Goal: Task Accomplishment & Management: Complete application form

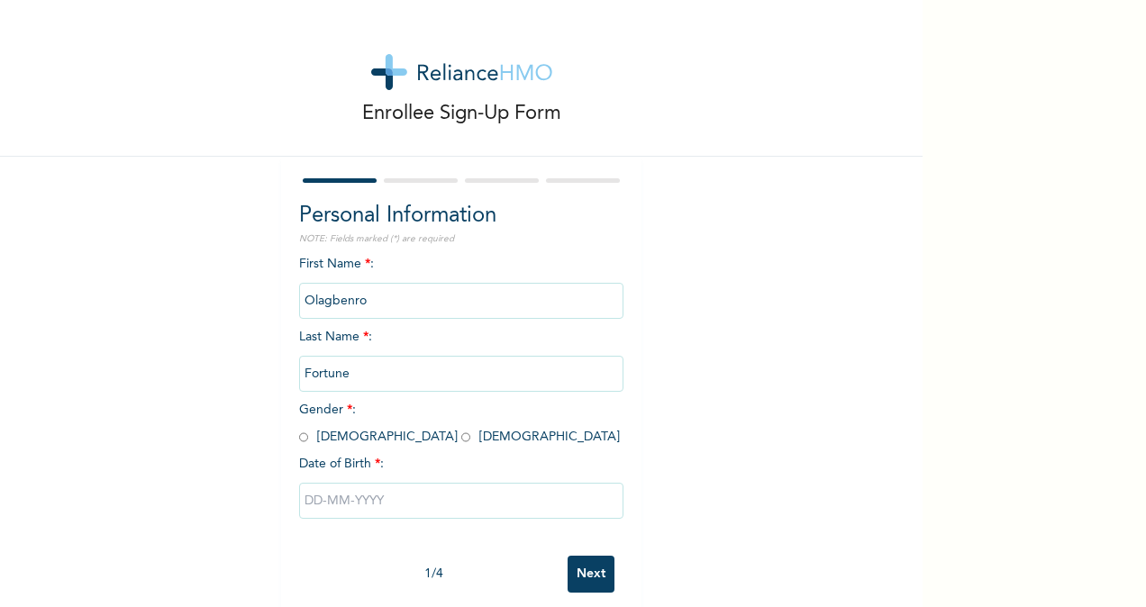
click at [461, 438] on input "radio" at bounding box center [465, 437] width 9 height 17
radio input "true"
click at [358, 377] on input "Fortune" at bounding box center [461, 374] width 324 height 36
click at [369, 303] on input "Olagbenro" at bounding box center [461, 301] width 324 height 36
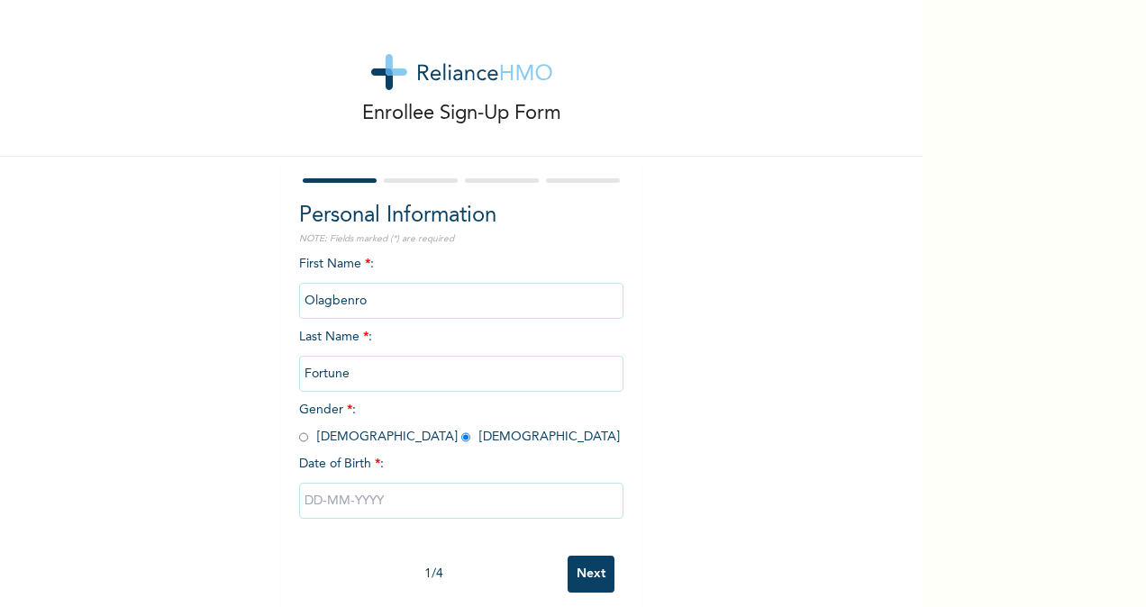
click at [369, 303] on input "Olagbenro" at bounding box center [461, 301] width 324 height 36
click at [58, 345] on div "Enrollee Sign-Up Form Personal Information NOTE: Fields marked (*) are required…" at bounding box center [461, 310] width 923 height 620
click at [319, 505] on input "text" at bounding box center [461, 501] width 324 height 36
select select "8"
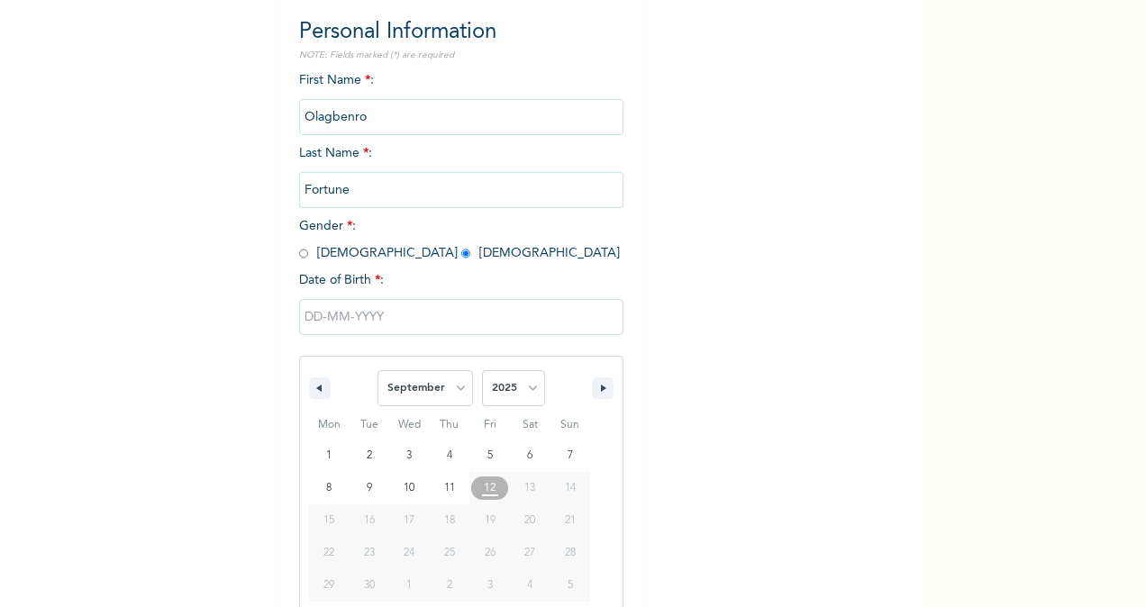
scroll to position [213, 0]
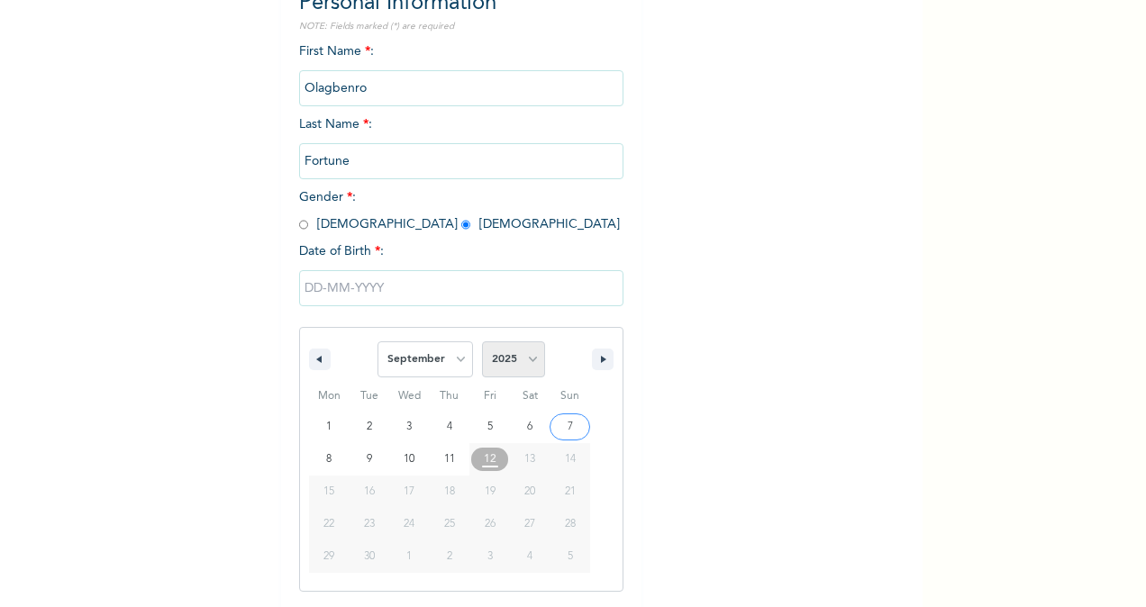
click at [536, 368] on select "2025 2024 2023 2022 2021 2020 2019 2018 2017 2016 2015 2014 2013 2012 2011 2010…" at bounding box center [513, 360] width 63 height 36
select select "1994"
click at [482, 343] on select "2025 2024 2023 2022 2021 2020 2019 2018 2017 2016 2015 2014 2013 2012 2011 2010…" at bounding box center [513, 360] width 63 height 36
click at [446, 352] on select "January February March April May June July August September October November De…" at bounding box center [426, 360] width 96 height 36
select select "3"
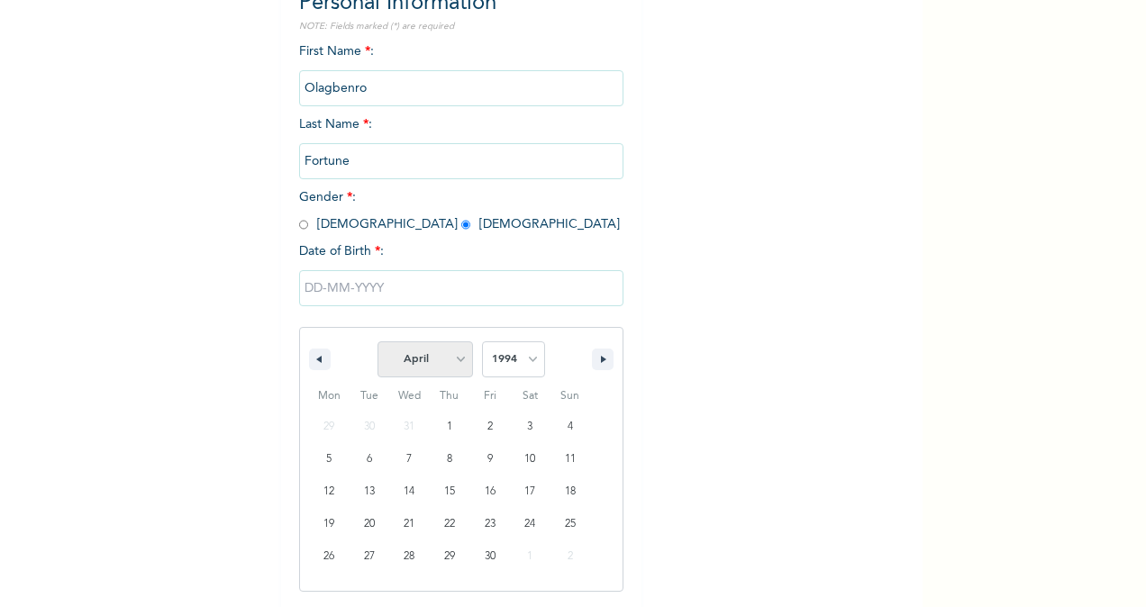
click at [378, 343] on select "January February March April May June July August September October November De…" at bounding box center [426, 360] width 96 height 36
type input "[DATE]"
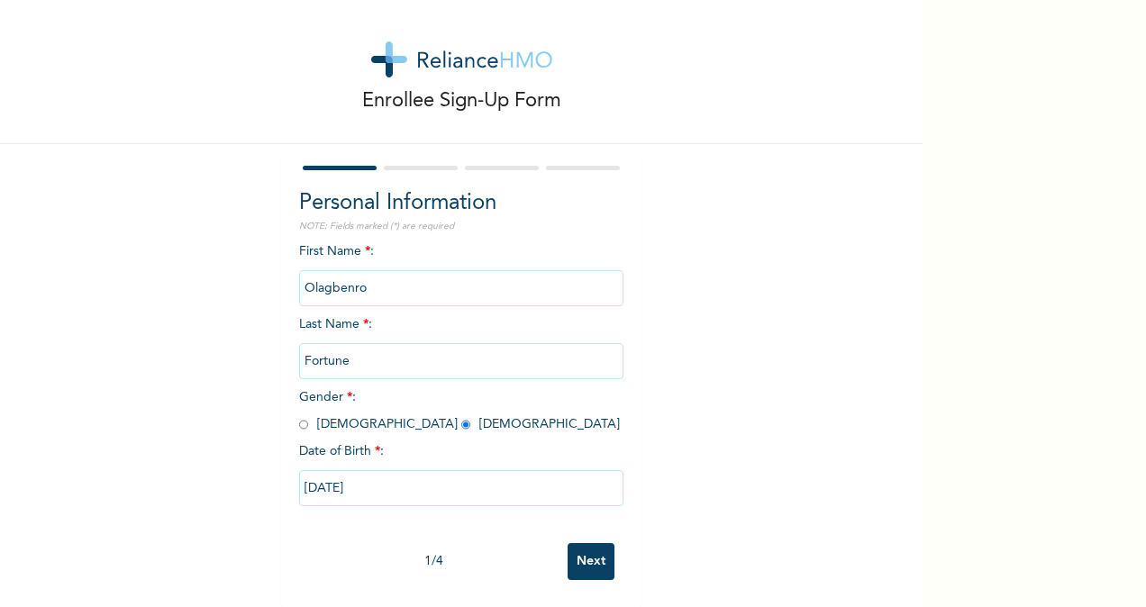
click at [357, 477] on input "[DATE]" at bounding box center [461, 488] width 324 height 36
select select "3"
select select "1994"
click at [581, 545] on input "Next" at bounding box center [591, 561] width 47 height 37
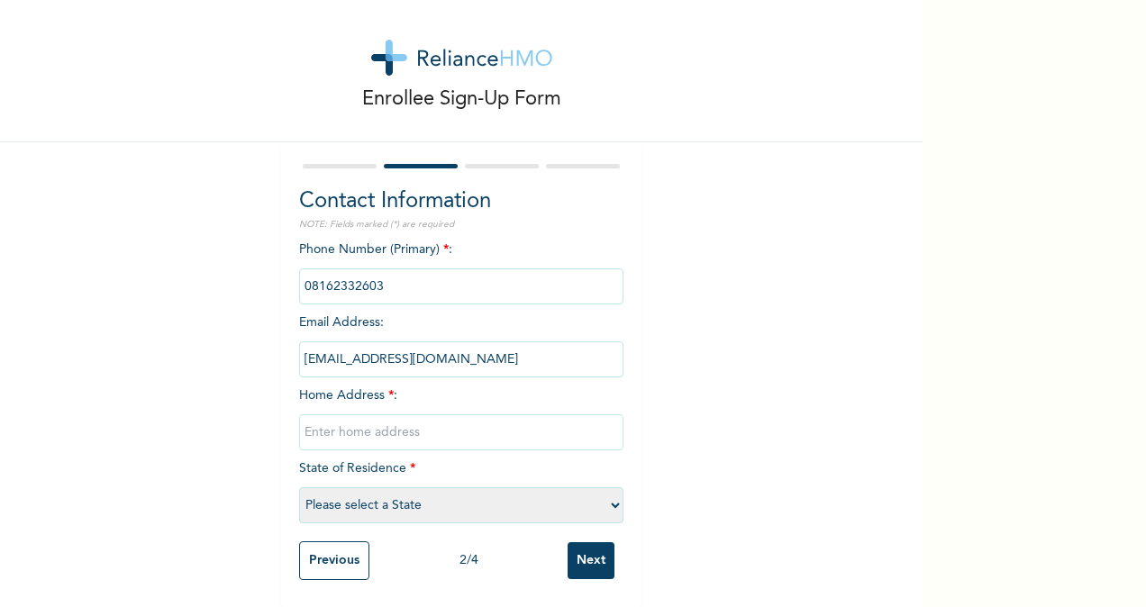
click at [376, 416] on input "text" at bounding box center [461, 432] width 324 height 36
type input "Block X2, Gateway sparklight estate, Magboro Ogun state"
click at [546, 487] on select "Please select a State [PERSON_NAME] (FCT) [PERSON_NAME] Ibom [GEOGRAPHIC_DATA] …" at bounding box center [461, 505] width 324 height 36
select select "28"
click at [299, 487] on select "Please select a State [PERSON_NAME] (FCT) [PERSON_NAME] Ibom [GEOGRAPHIC_DATA] …" at bounding box center [461, 505] width 324 height 36
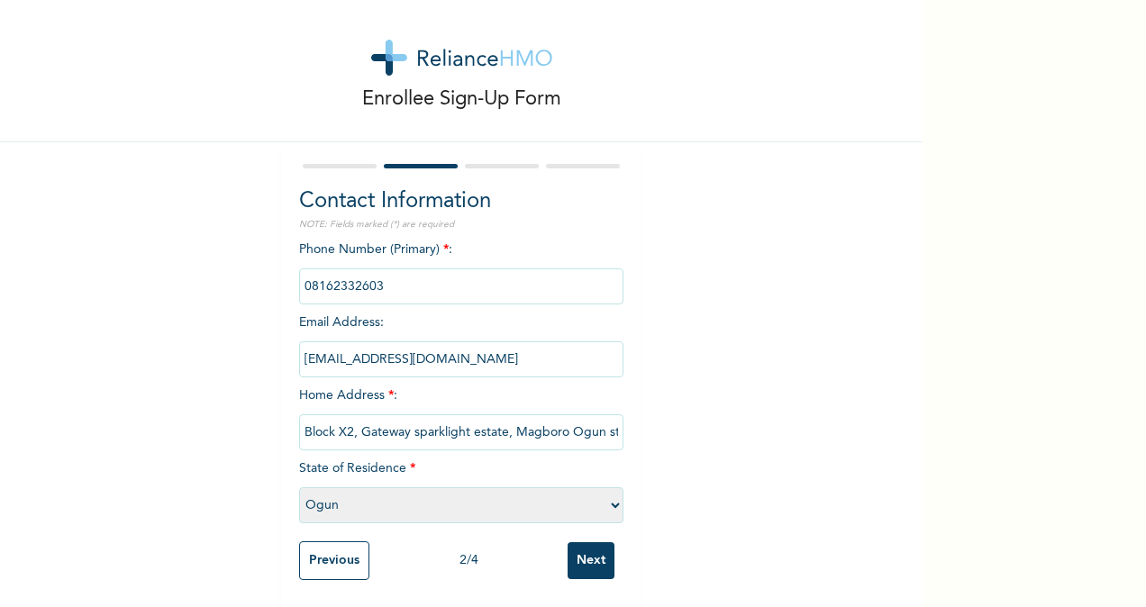
click at [584, 552] on input "Next" at bounding box center [591, 560] width 47 height 37
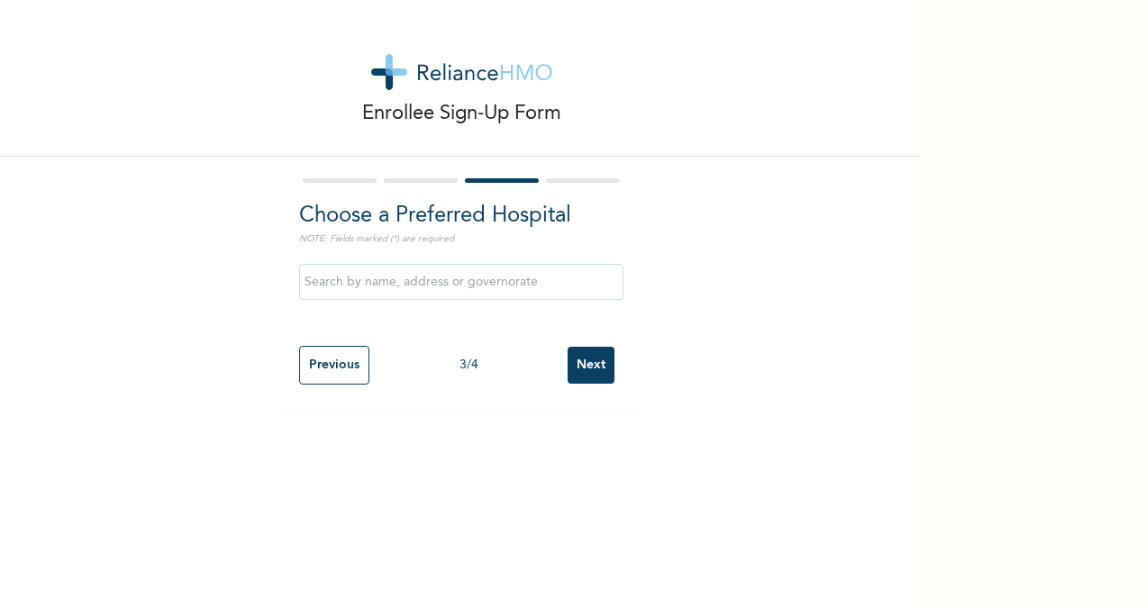
scroll to position [0, 0]
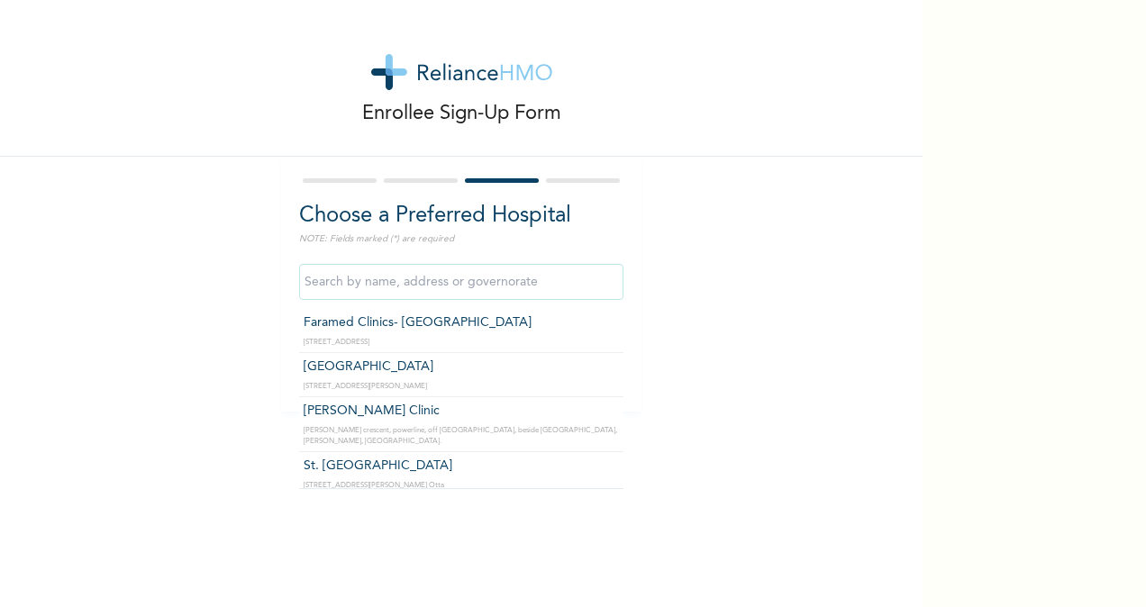
click at [418, 289] on input "text" at bounding box center [461, 282] width 324 height 36
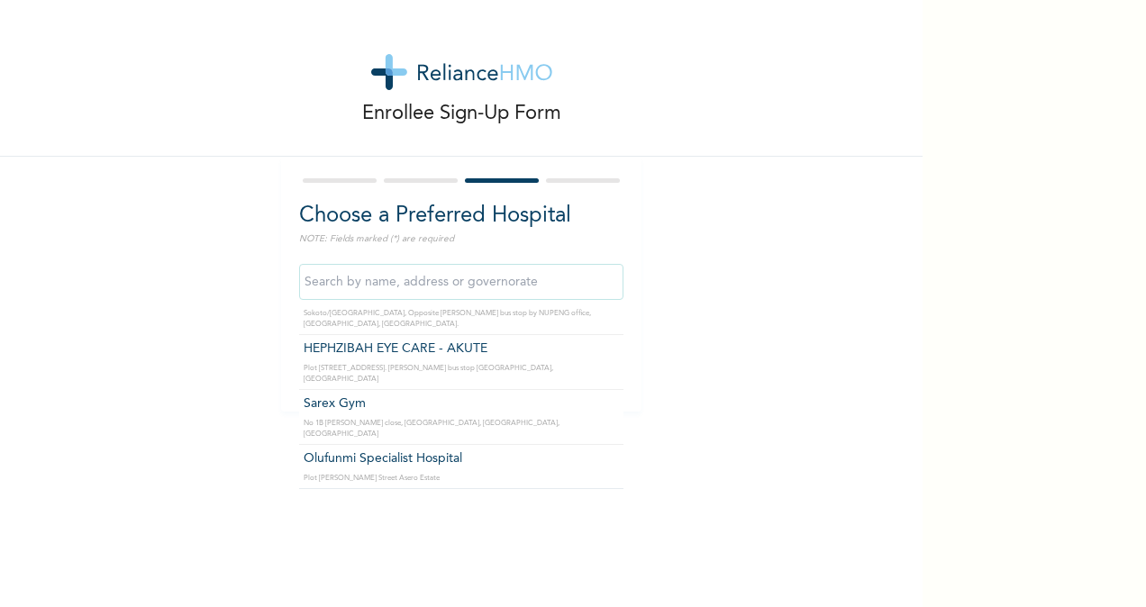
scroll to position [3267, 0]
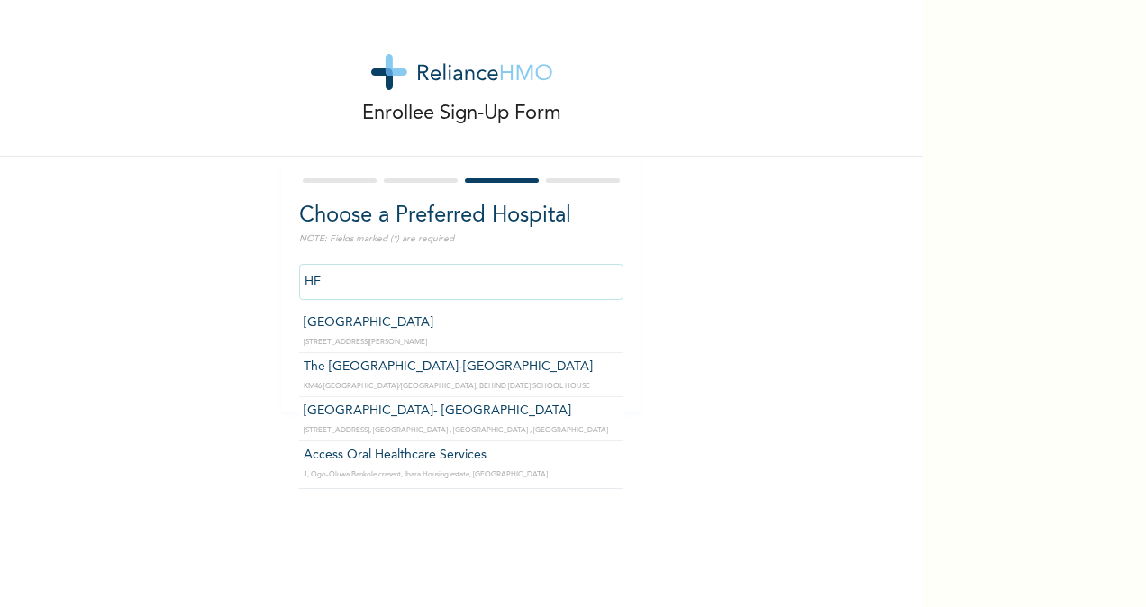
type input "H"
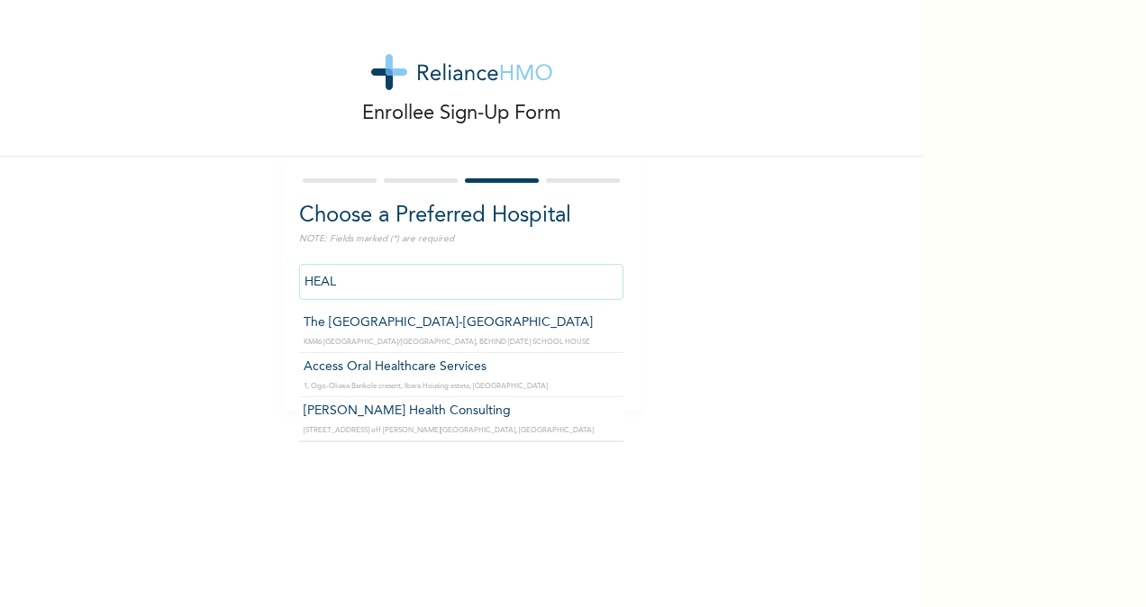
type input "HEAL"
